Goal: Transaction & Acquisition: Download file/media

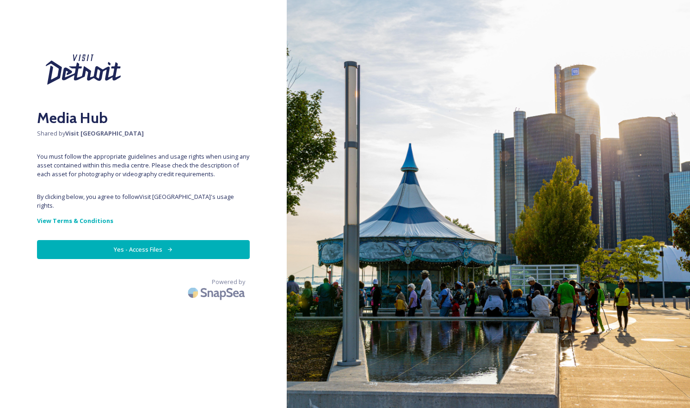
click at [115, 240] on button "Yes - Access Files" at bounding box center [143, 249] width 213 height 19
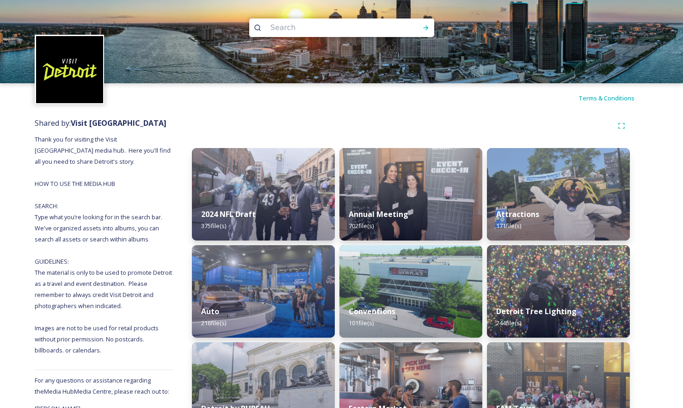
click at [332, 32] on input at bounding box center [329, 28] width 127 height 20
type input "huntington"
click at [425, 25] on icon at bounding box center [425, 27] width 7 height 7
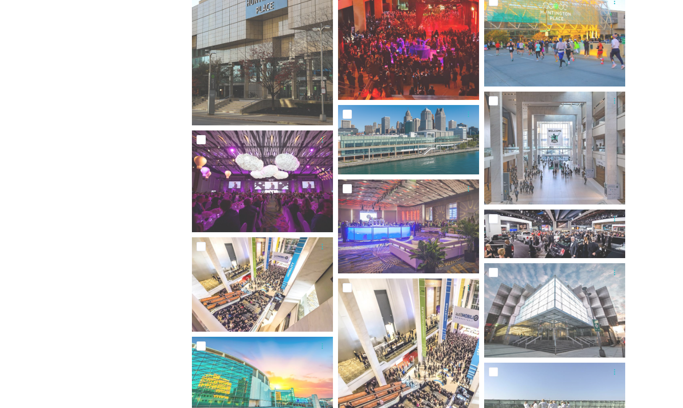
scroll to position [885, 0]
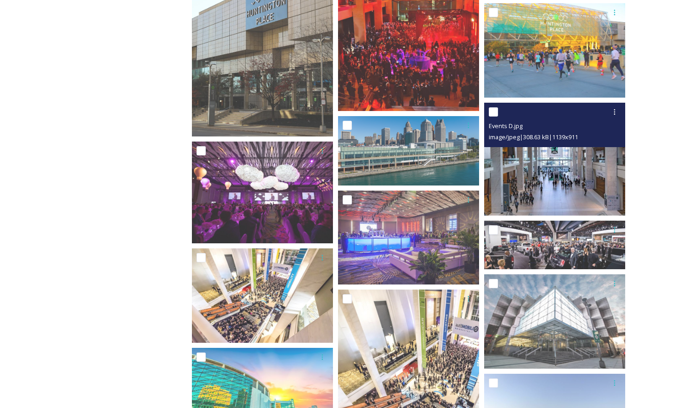
click at [568, 172] on img at bounding box center [554, 159] width 141 height 113
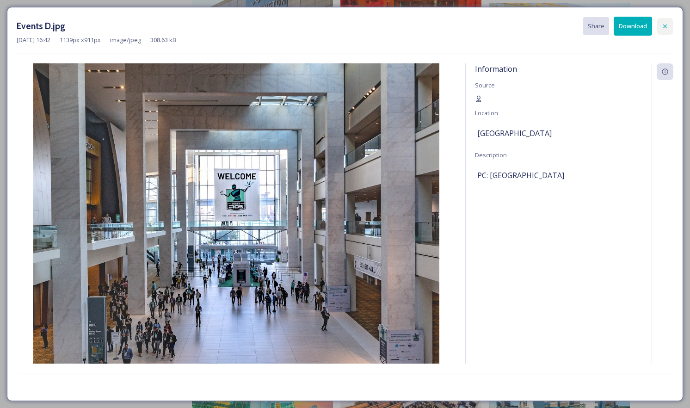
click at [663, 27] on icon at bounding box center [665, 26] width 4 height 4
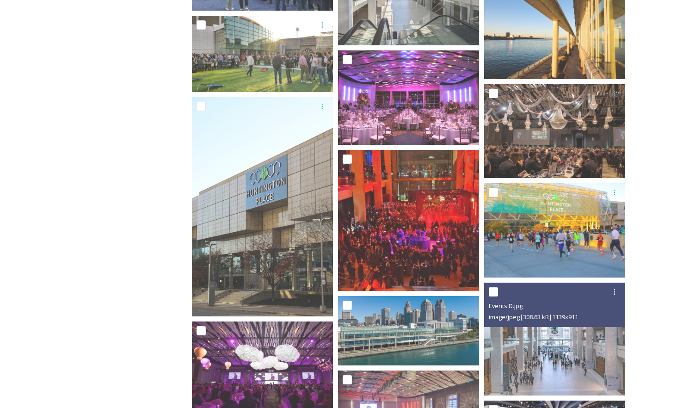
scroll to position [705, 0]
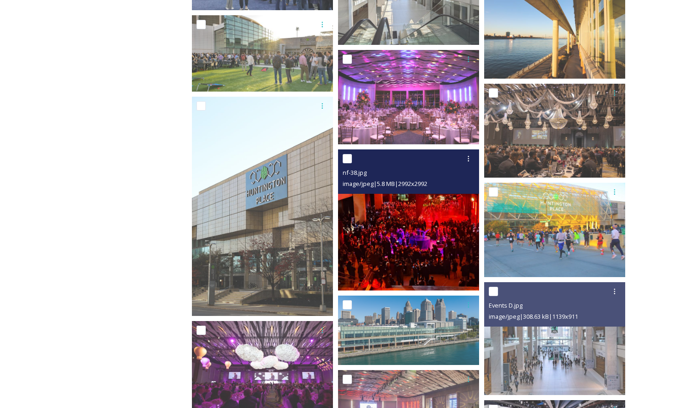
click at [397, 238] on img at bounding box center [408, 219] width 141 height 141
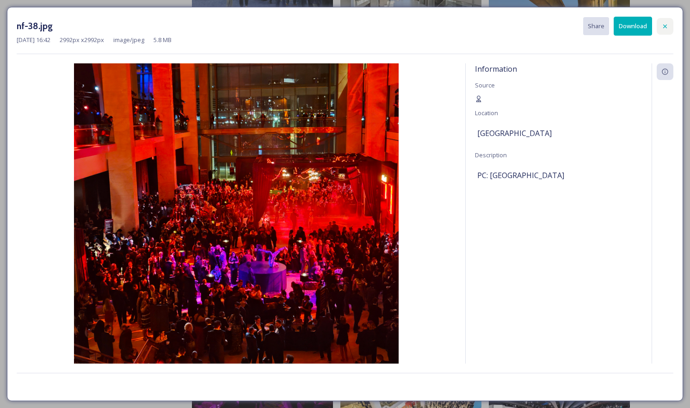
click at [666, 22] on div at bounding box center [664, 26] width 17 height 17
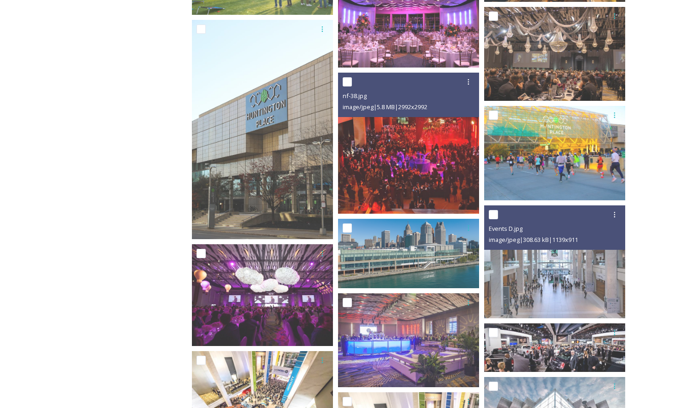
scroll to position [778, 0]
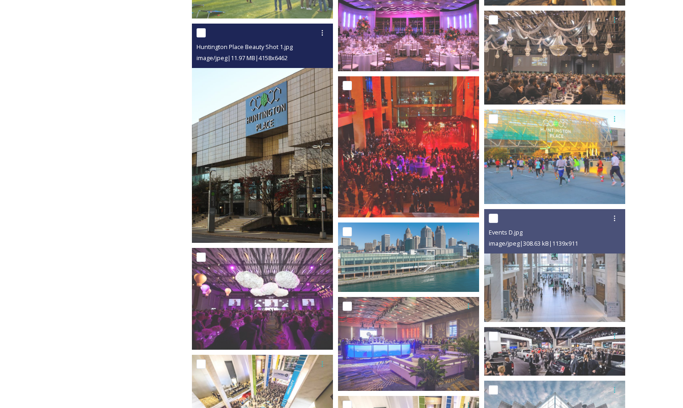
click at [284, 169] on img at bounding box center [262, 133] width 141 height 219
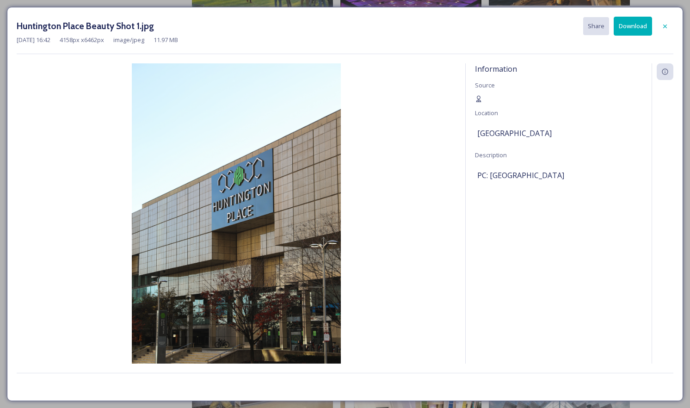
click at [625, 22] on button "Download" at bounding box center [632, 26] width 38 height 19
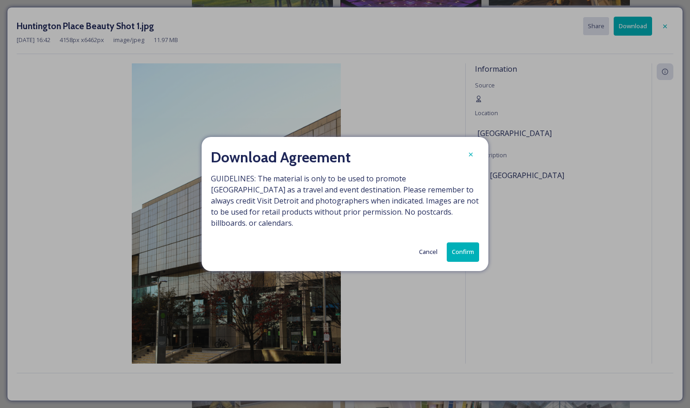
click at [464, 242] on button "Confirm" at bounding box center [463, 251] width 32 height 19
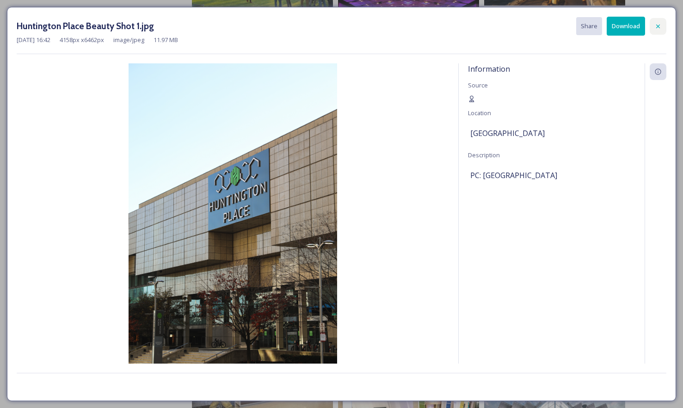
click at [653, 28] on div at bounding box center [657, 26] width 17 height 17
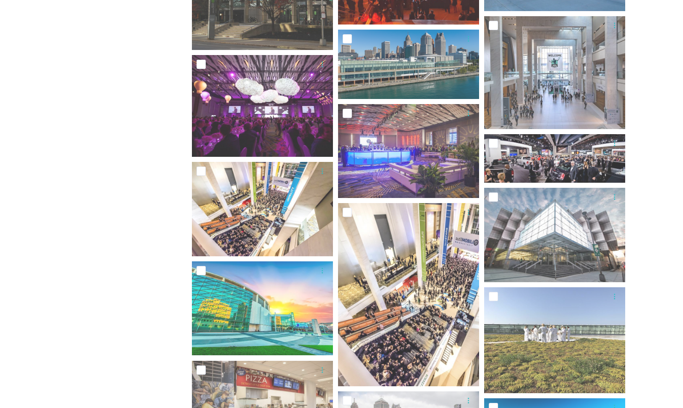
scroll to position [923, 0]
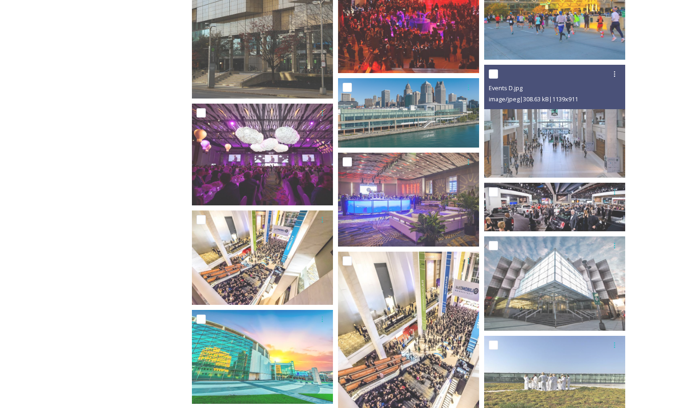
drag, startPoint x: 564, startPoint y: 124, endPoint x: 637, endPoint y: 109, distance: 75.1
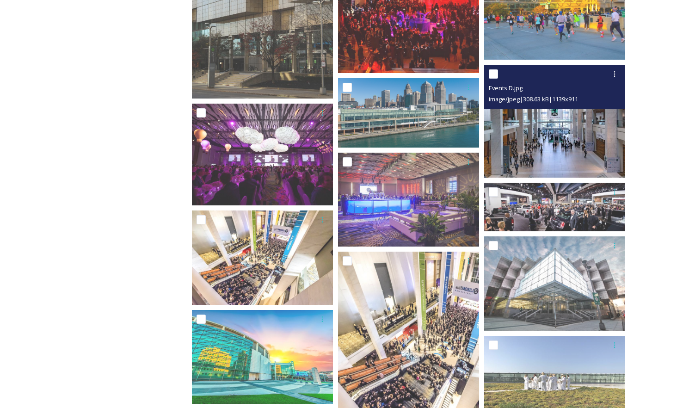
click at [583, 129] on img at bounding box center [554, 121] width 141 height 113
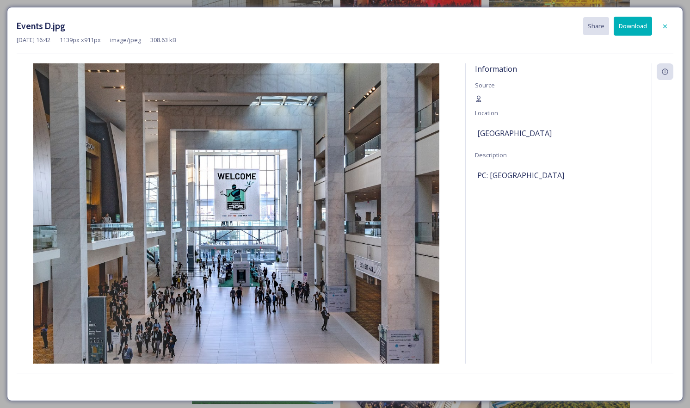
click at [625, 28] on button "Download" at bounding box center [632, 26] width 38 height 19
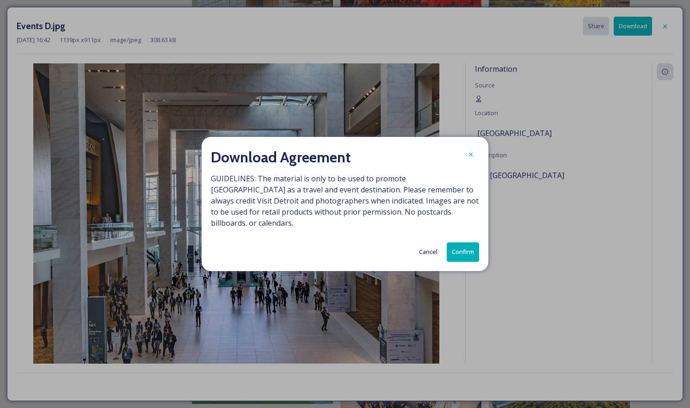
click at [459, 245] on button "Confirm" at bounding box center [463, 251] width 32 height 19
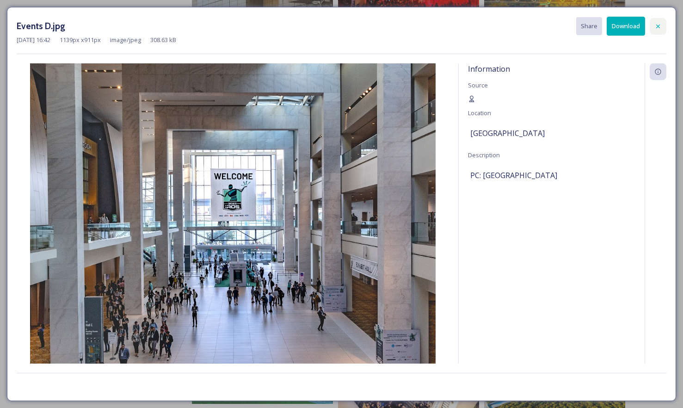
click at [661, 23] on icon at bounding box center [657, 26] width 7 height 7
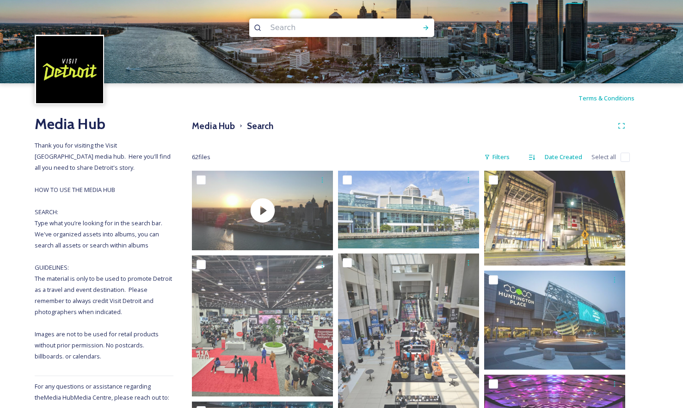
click at [319, 28] on input at bounding box center [329, 28] width 127 height 20
type input "S"
type input "suburban"
click at [427, 29] on icon at bounding box center [425, 27] width 7 height 7
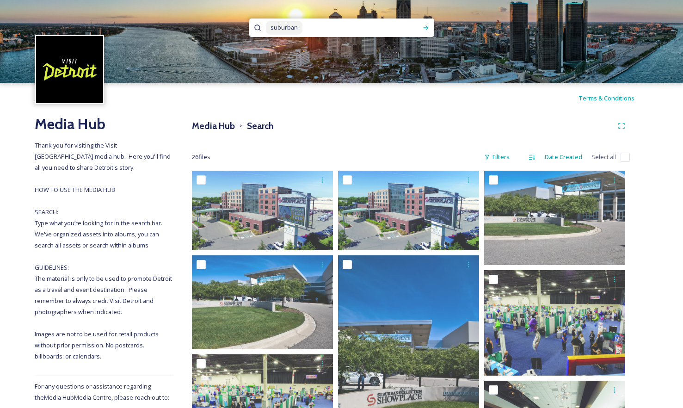
click at [325, 29] on input at bounding box center [357, 28] width 108 height 20
click at [210, 127] on h3 "Media Hub" at bounding box center [213, 125] width 43 height 13
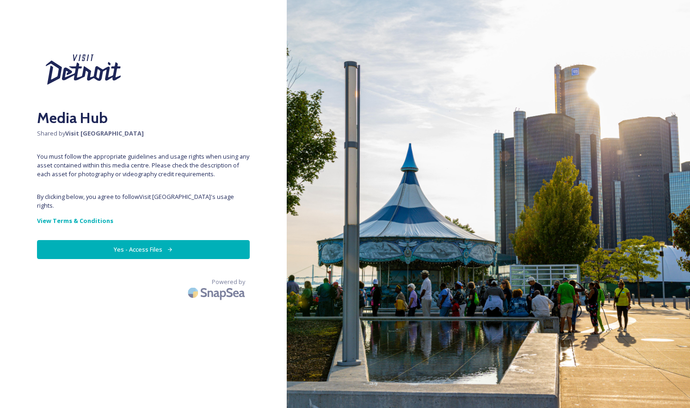
click at [133, 240] on button "Yes - Access Files" at bounding box center [143, 249] width 213 height 19
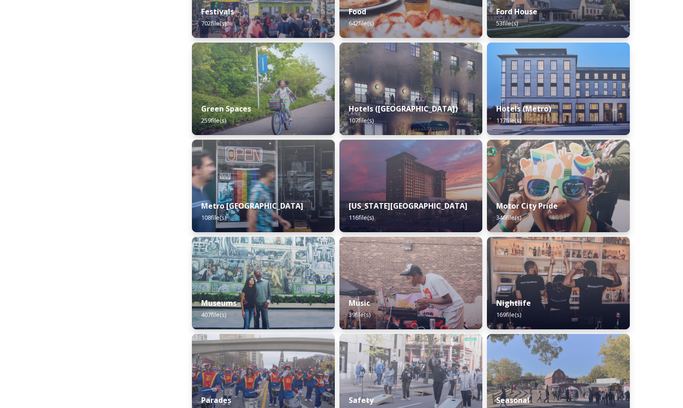
scroll to position [493, 0]
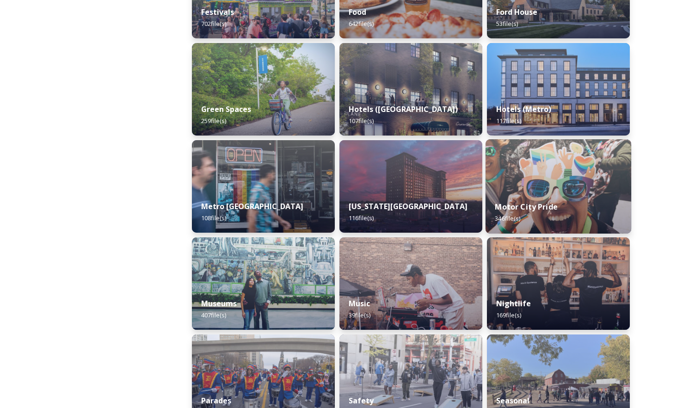
click at [579, 194] on div "Motor City Pride 346 file(s)" at bounding box center [558, 212] width 146 height 42
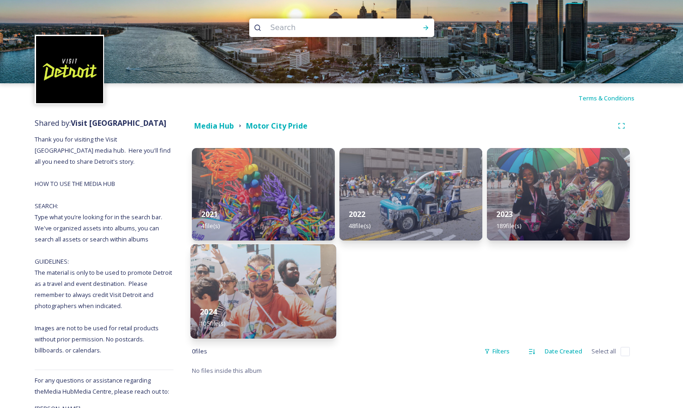
click at [264, 291] on img at bounding box center [263, 291] width 146 height 94
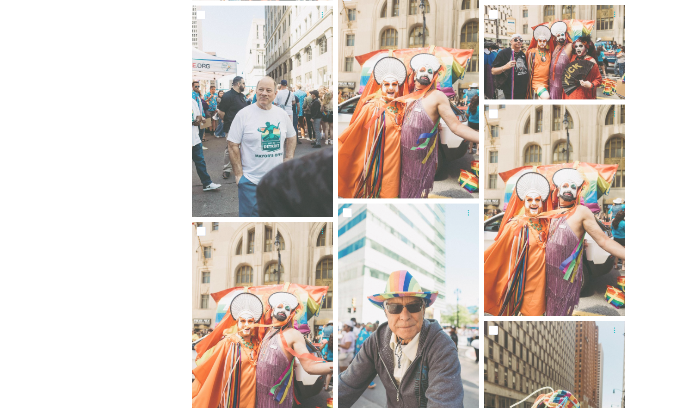
scroll to position [675, 0]
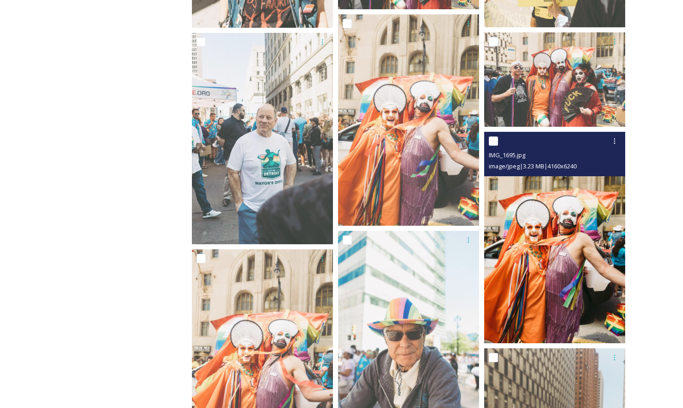
click at [566, 250] on img at bounding box center [554, 238] width 141 height 212
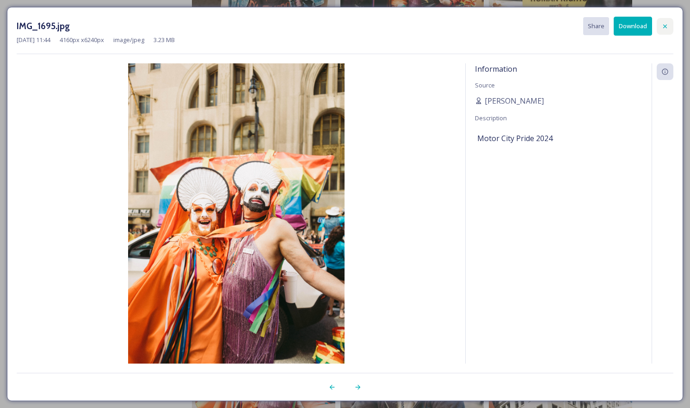
click at [662, 25] on icon at bounding box center [664, 26] width 7 height 7
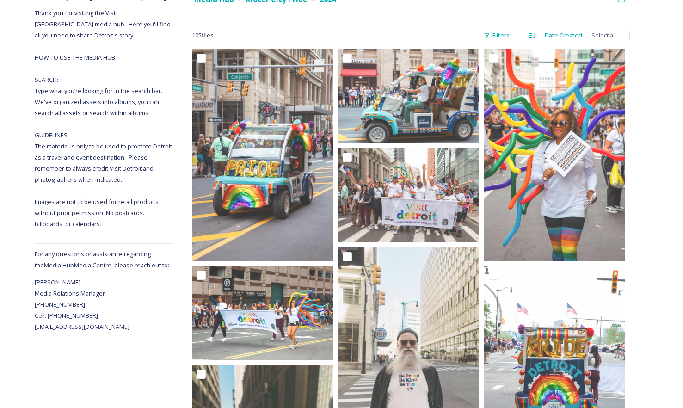
scroll to position [0, 0]
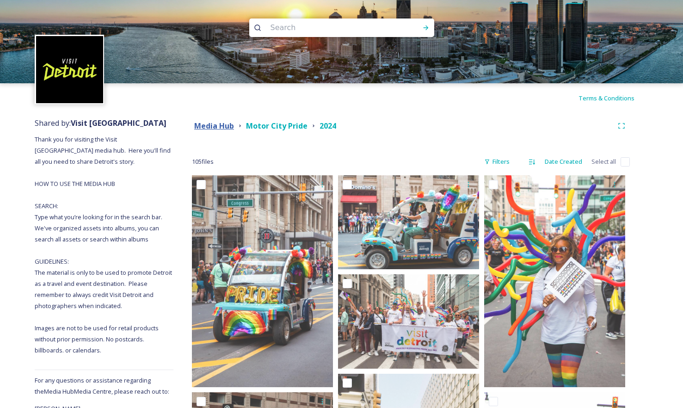
click at [218, 127] on strong "Media Hub" at bounding box center [214, 126] width 40 height 10
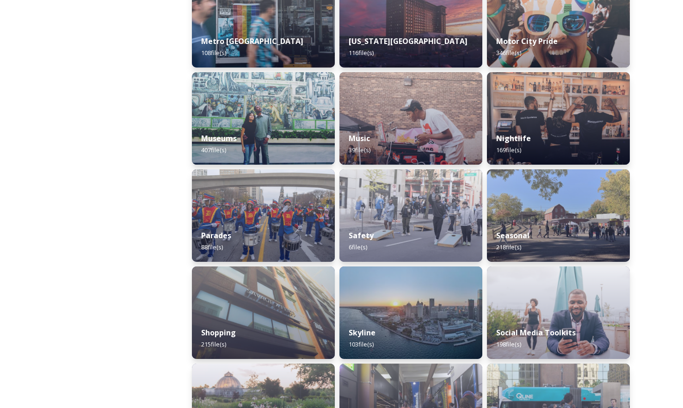
scroll to position [659, 0]
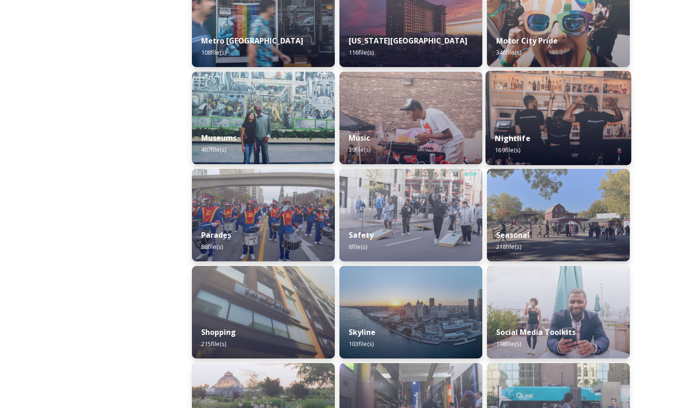
click at [547, 151] on div "Nightlife 169 file(s)" at bounding box center [558, 144] width 146 height 42
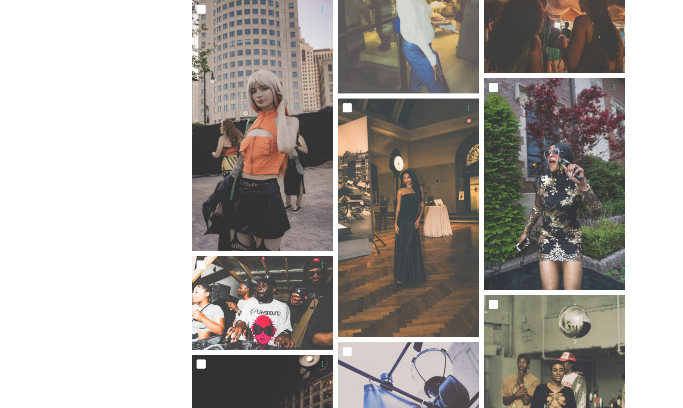
scroll to position [362, 0]
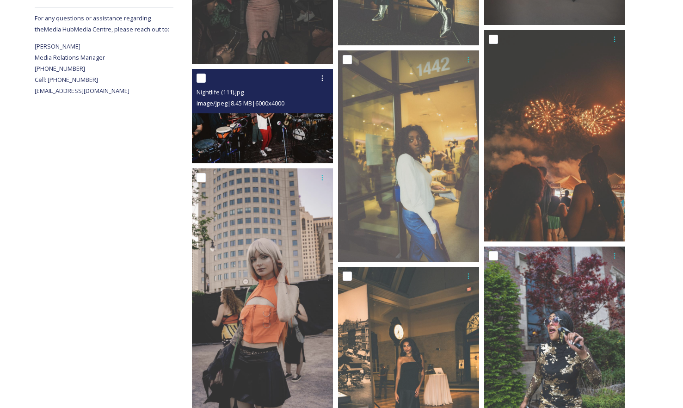
click at [281, 131] on img at bounding box center [262, 116] width 141 height 94
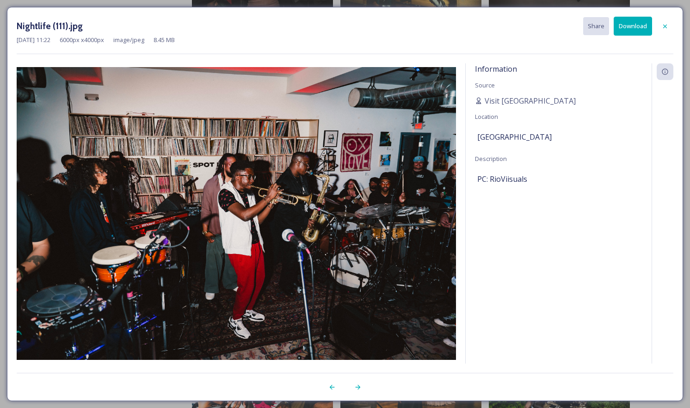
click at [629, 30] on button "Download" at bounding box center [632, 26] width 38 height 19
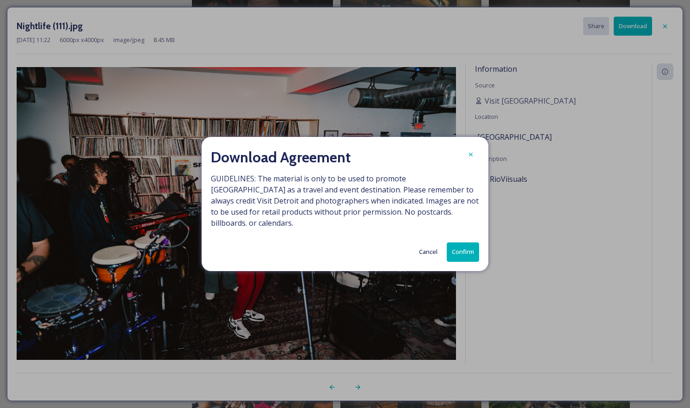
click at [461, 245] on button "Confirm" at bounding box center [463, 251] width 32 height 19
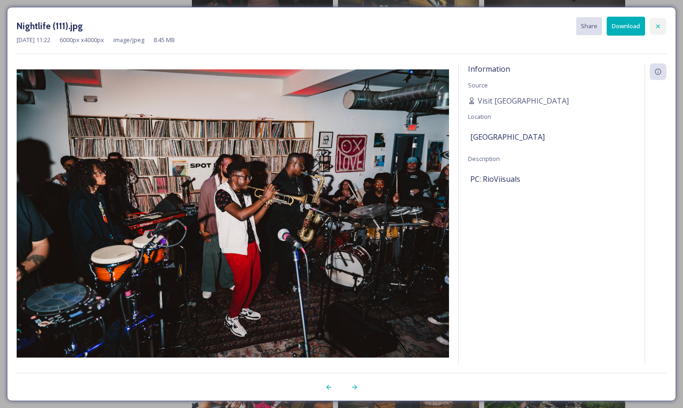
click at [656, 24] on icon at bounding box center [657, 26] width 7 height 7
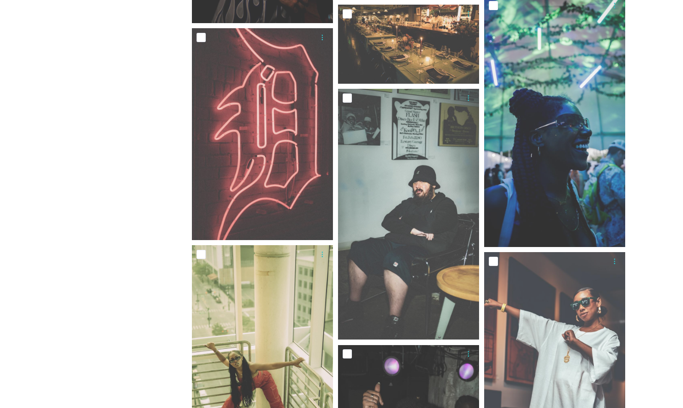
scroll to position [1086, 0]
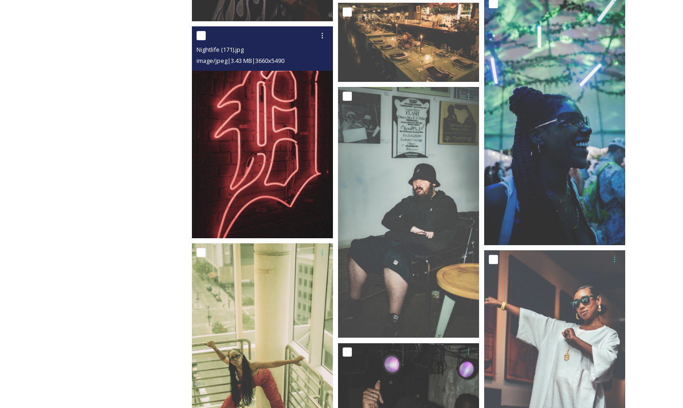
drag, startPoint x: 277, startPoint y: 119, endPoint x: 263, endPoint y: 116, distance: 14.4
click at [263, 116] on img at bounding box center [262, 132] width 141 height 212
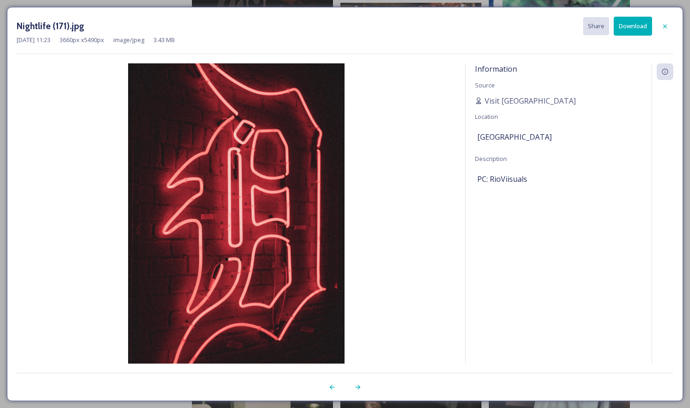
click at [643, 23] on button "Download" at bounding box center [632, 26] width 38 height 19
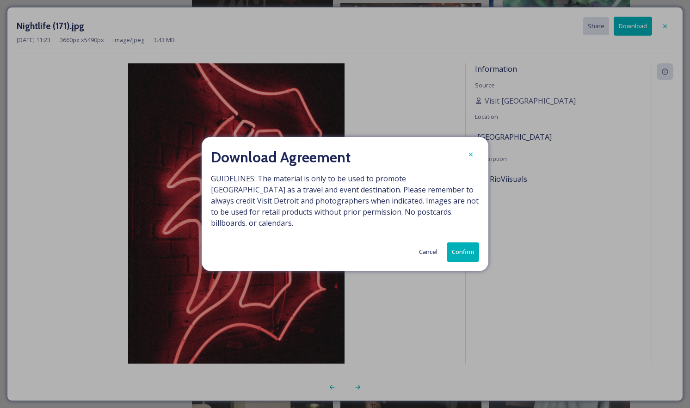
click at [458, 250] on button "Confirm" at bounding box center [463, 251] width 32 height 19
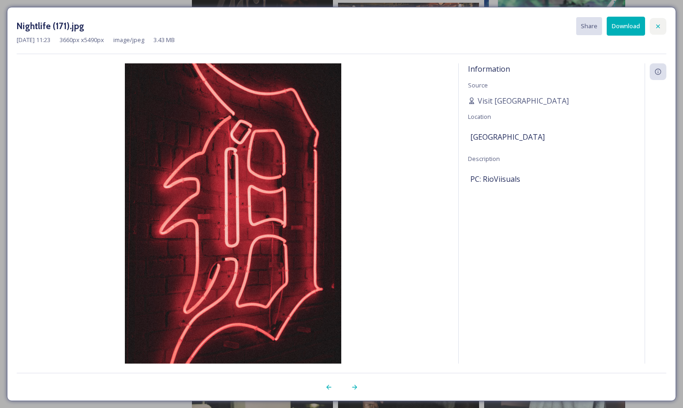
click at [658, 25] on icon at bounding box center [657, 26] width 7 height 7
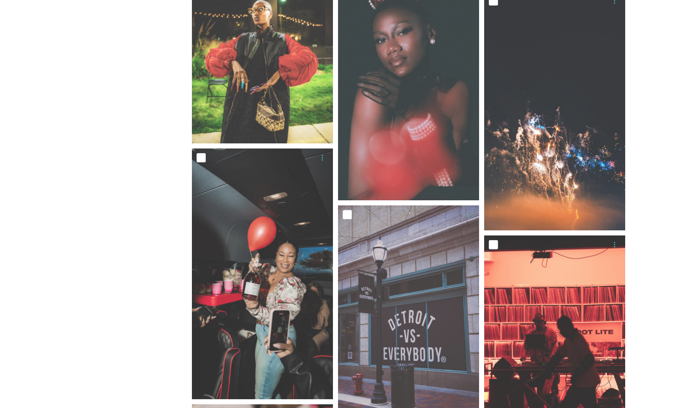
scroll to position [6721, 0]
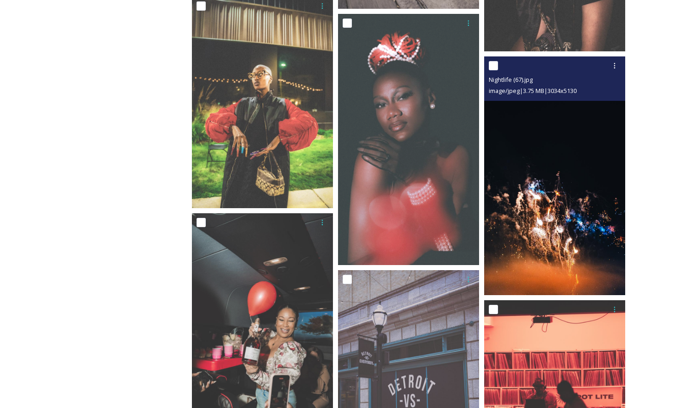
click at [581, 219] on img at bounding box center [554, 175] width 141 height 238
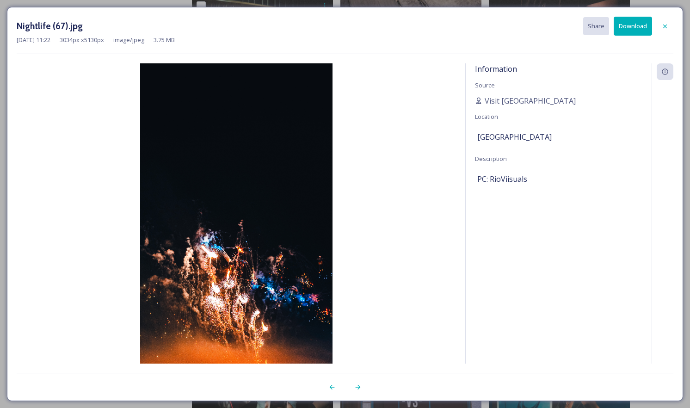
click at [643, 25] on button "Download" at bounding box center [632, 26] width 38 height 19
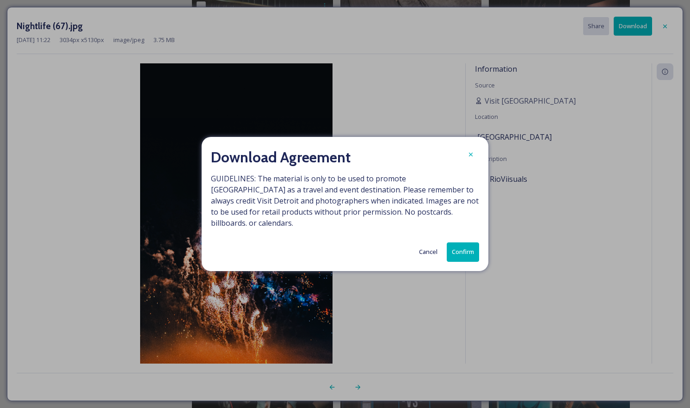
click at [463, 246] on button "Confirm" at bounding box center [463, 251] width 32 height 19
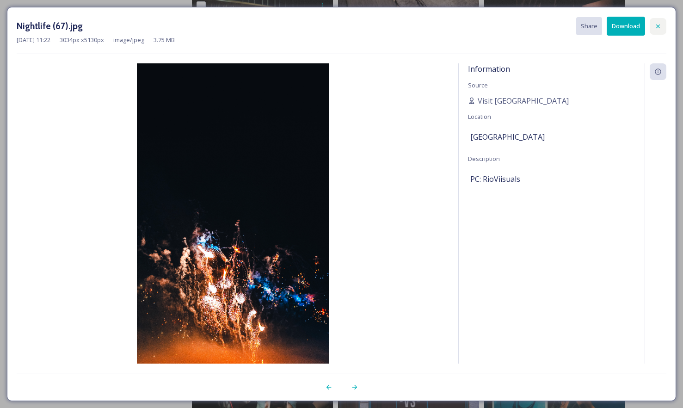
click at [658, 25] on icon at bounding box center [657, 26] width 7 height 7
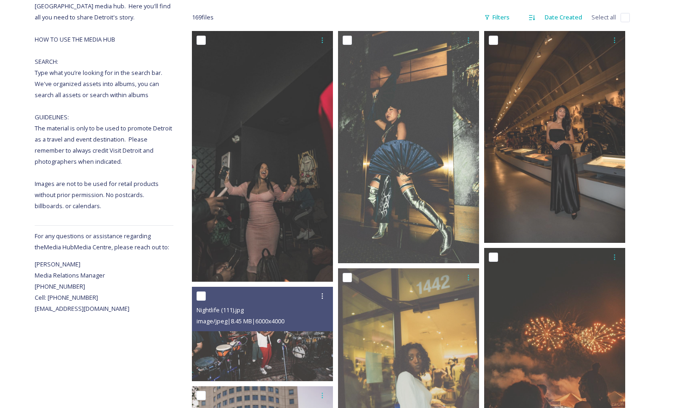
scroll to position [0, 0]
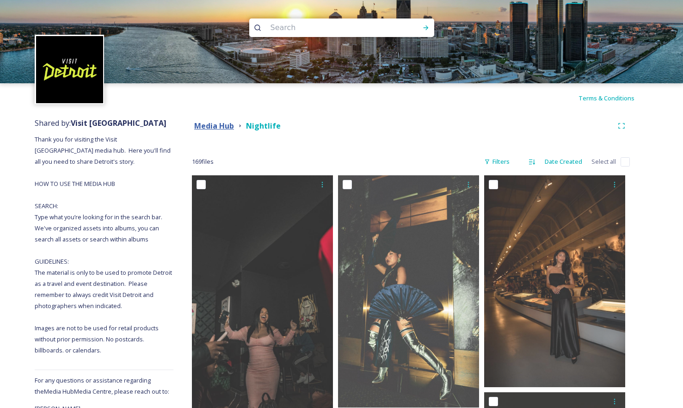
click at [199, 124] on strong "Media Hub" at bounding box center [214, 126] width 40 height 10
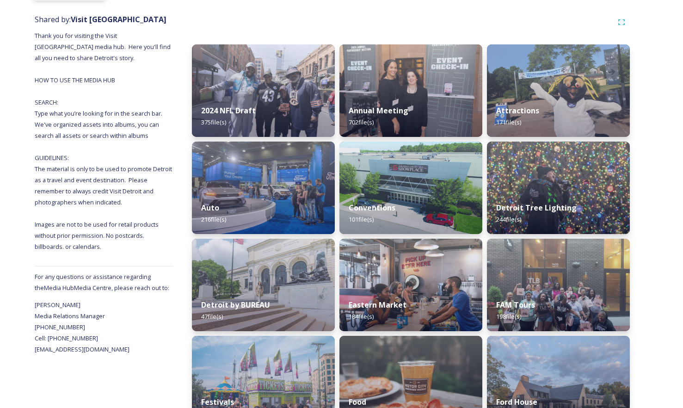
scroll to position [103, 0]
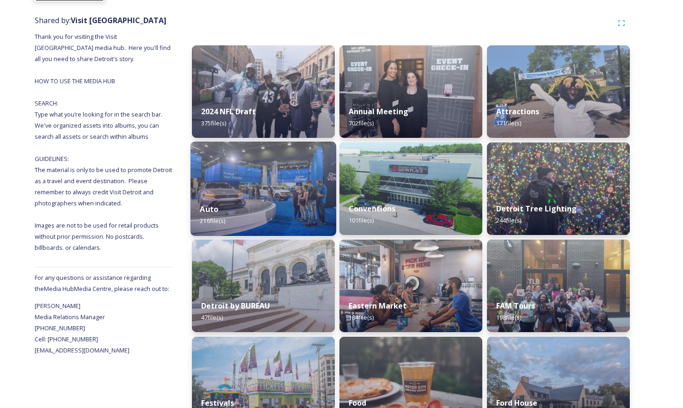
click at [295, 186] on img at bounding box center [263, 188] width 146 height 94
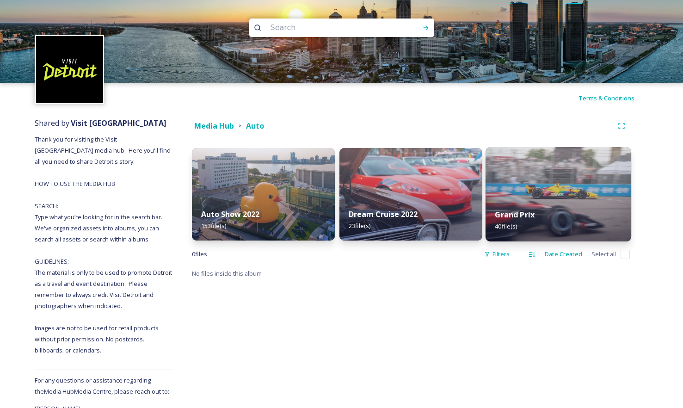
click at [561, 199] on img at bounding box center [558, 194] width 146 height 94
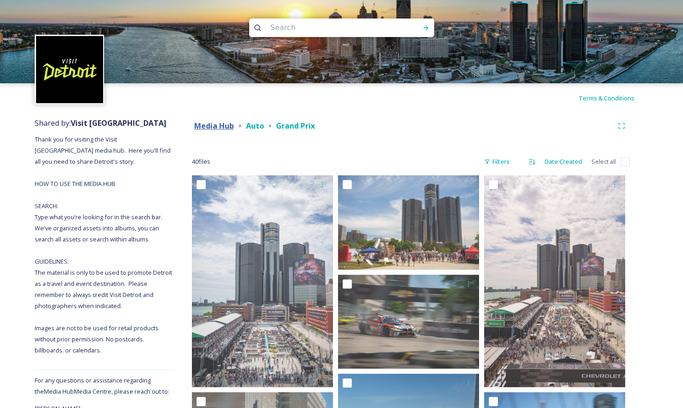
click at [214, 124] on strong "Media Hub" at bounding box center [214, 126] width 40 height 10
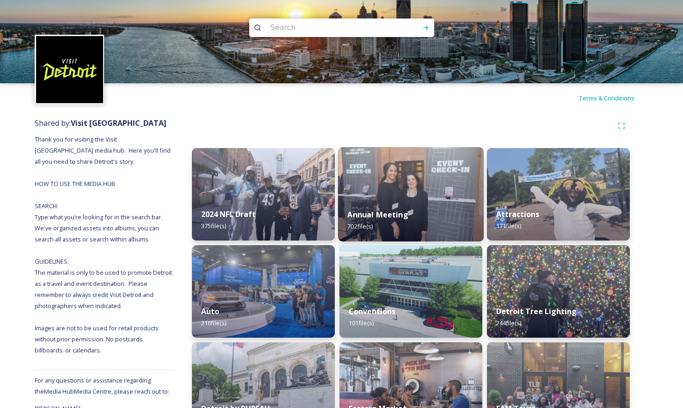
click at [419, 205] on div "Annual Meeting 702 file(s)" at bounding box center [411, 220] width 146 height 42
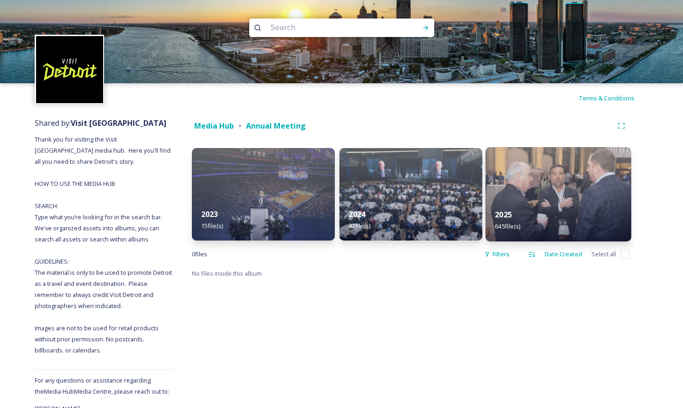
click at [556, 176] on img at bounding box center [558, 194] width 146 height 94
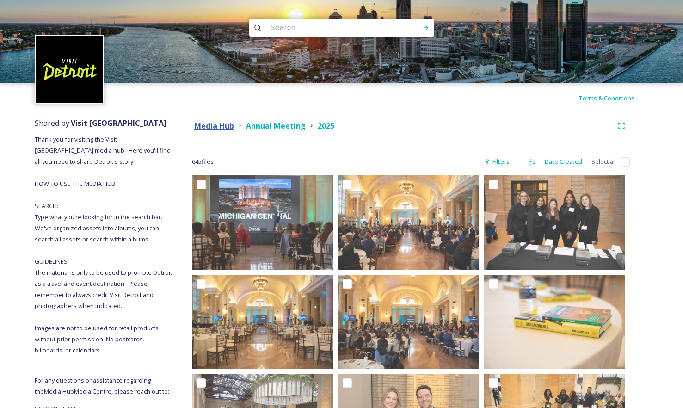
click at [212, 126] on strong "Media Hub" at bounding box center [214, 126] width 40 height 10
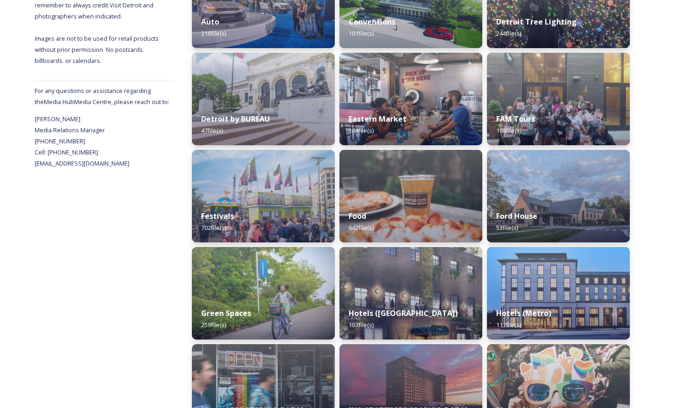
scroll to position [290, 0]
